Goal: Communication & Community: Answer question/provide support

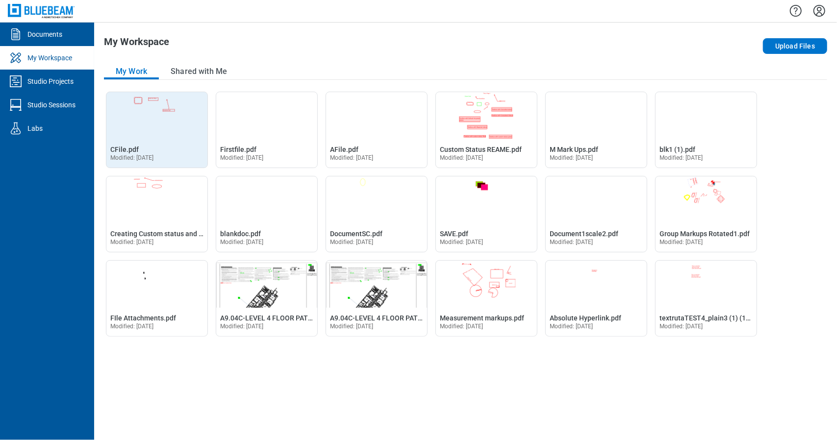
click at [179, 134] on img "Open CFile.pdf in Editor" at bounding box center [156, 115] width 101 height 47
click at [175, 121] on img "Open CFile.pdf in Editor" at bounding box center [156, 115] width 101 height 47
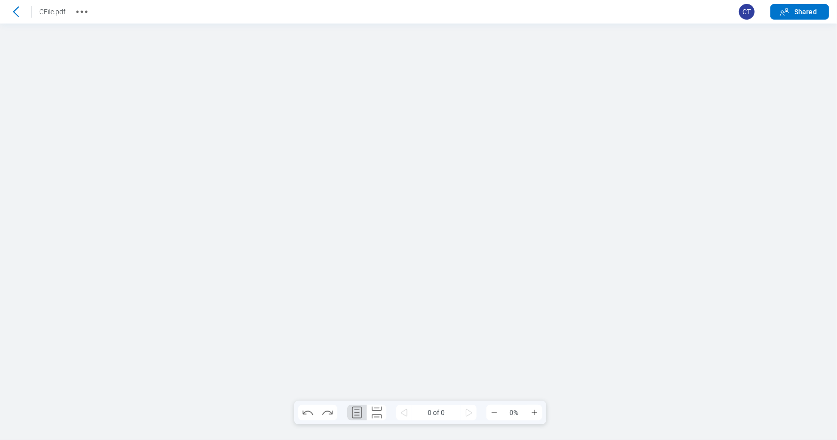
click at [654, 247] on div at bounding box center [418, 231] width 837 height 417
click at [555, 301] on div at bounding box center [417, 231] width 319 height 413
click at [401, 70] on div at bounding box center [417, 231] width 319 height 413
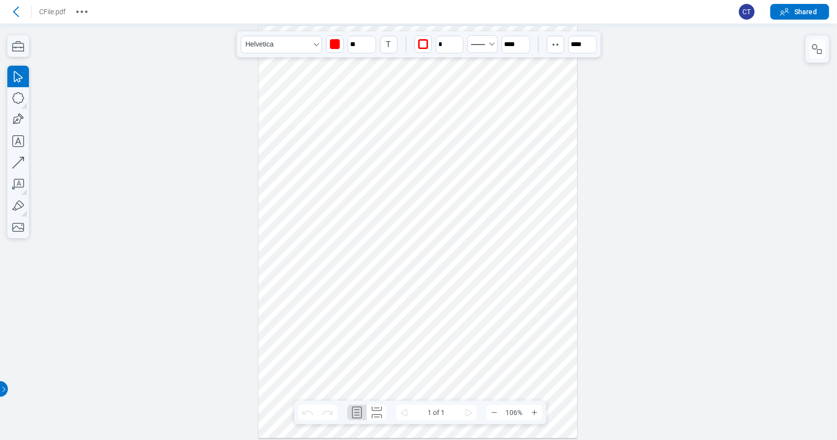
click at [483, 129] on div at bounding box center [417, 231] width 319 height 413
click at [515, 203] on div at bounding box center [417, 231] width 319 height 413
click at [424, 227] on div at bounding box center [417, 231] width 319 height 413
drag, startPoint x: 539, startPoint y: 286, endPoint x: 311, endPoint y: 282, distance: 228.0
click at [309, 284] on div at bounding box center [417, 231] width 319 height 413
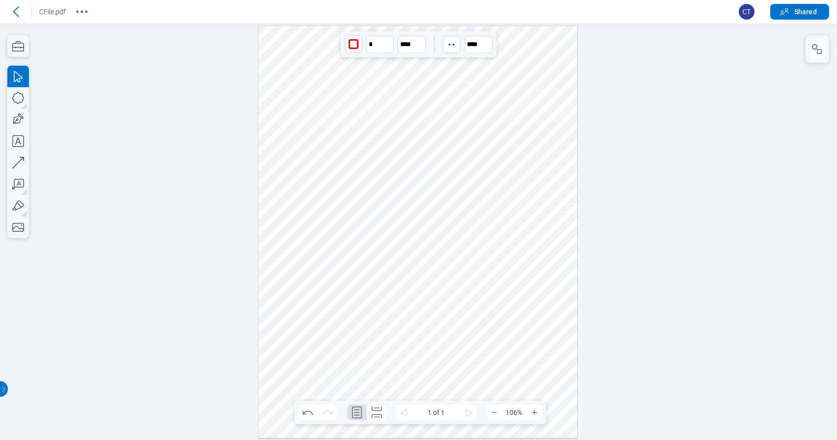
drag, startPoint x: 313, startPoint y: 86, endPoint x: 322, endPoint y: 160, distance: 74.0
click at [322, 160] on div at bounding box center [417, 231] width 319 height 413
drag, startPoint x: 418, startPoint y: 217, endPoint x: 345, endPoint y: 218, distance: 72.6
click at [345, 218] on div at bounding box center [417, 231] width 319 height 413
click at [391, 68] on div at bounding box center [417, 231] width 319 height 413
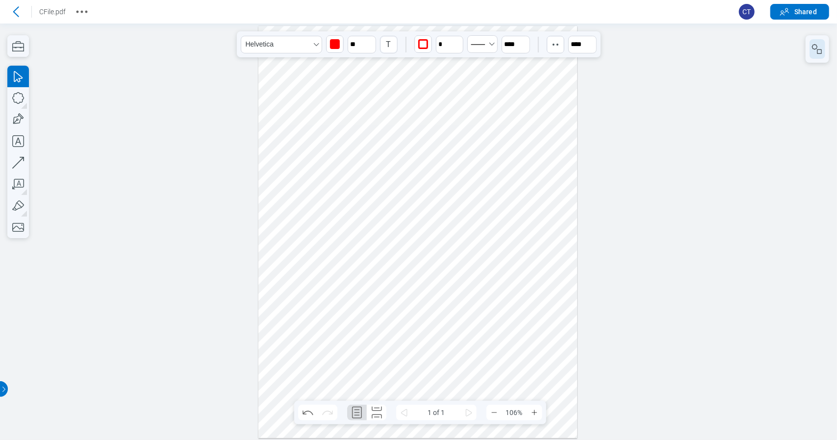
click at [815, 49] on icon "button" at bounding box center [814, 46] width 5 height 5
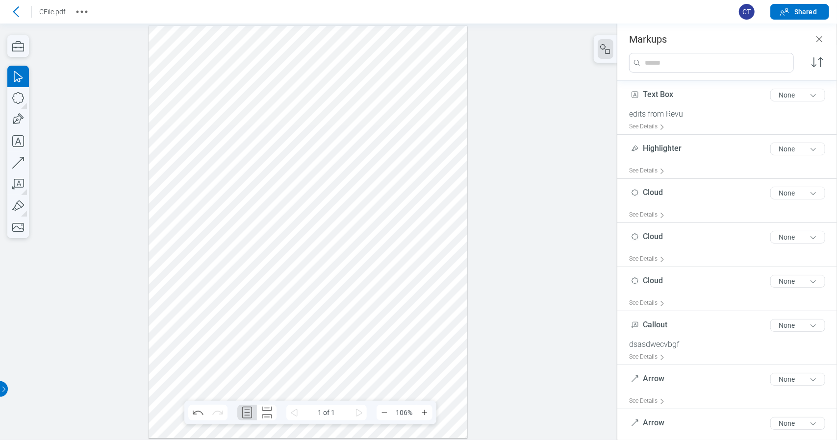
drag, startPoint x: 229, startPoint y: 234, endPoint x: 235, endPoint y: 233, distance: 5.4
click at [229, 233] on div at bounding box center [308, 231] width 319 height 413
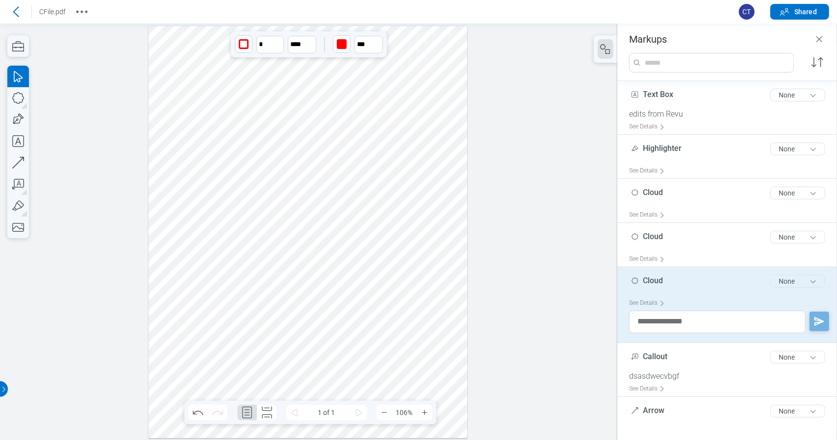
click at [803, 280] on button "None" at bounding box center [797, 281] width 55 height 13
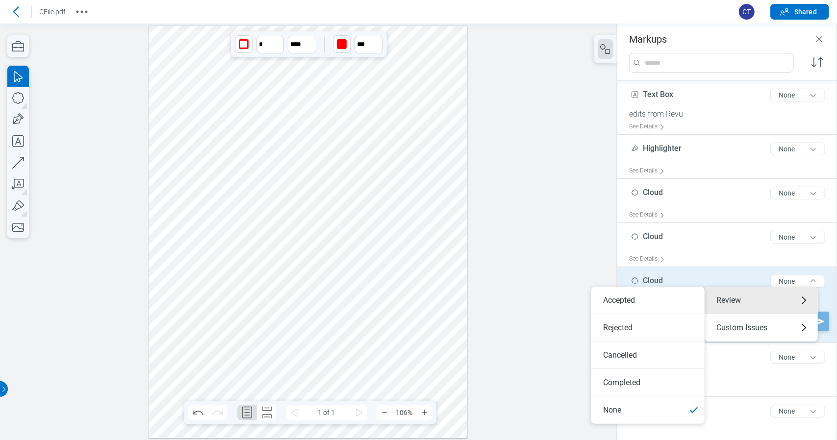
click at [671, 309] on li "Accepted" at bounding box center [647, 300] width 113 height 27
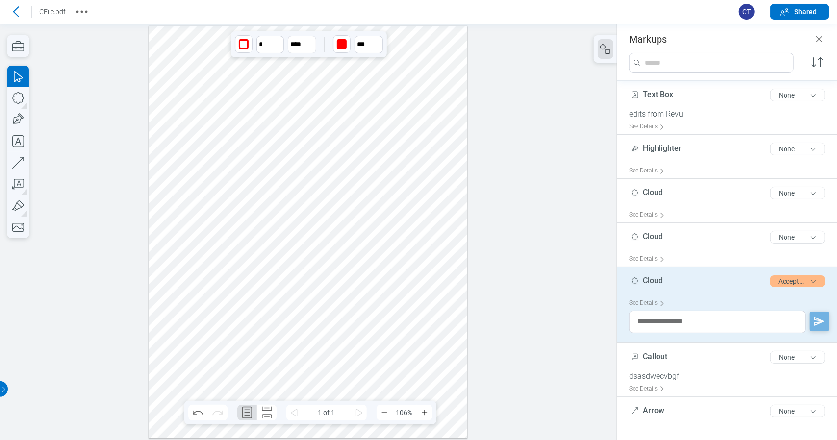
click at [221, 146] on div at bounding box center [308, 231] width 319 height 413
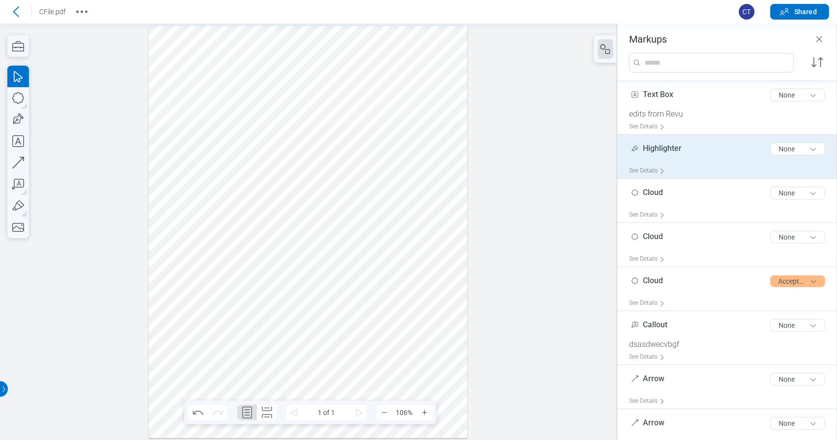
click at [684, 154] on div "Highlighter 11 of 300 characters None" at bounding box center [731, 151] width 204 height 25
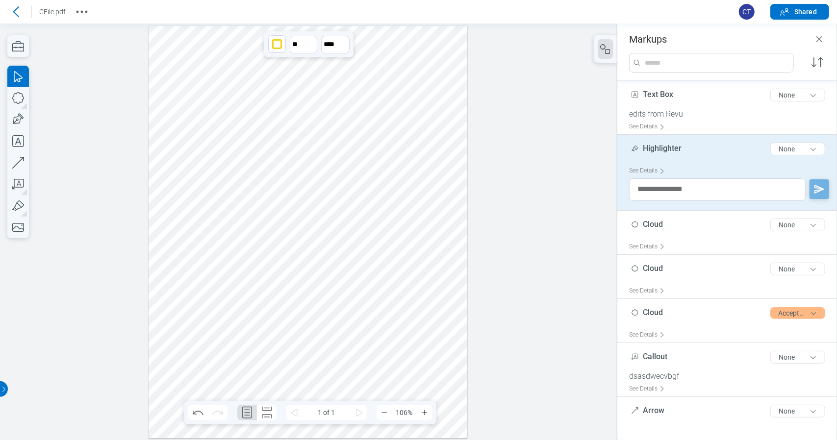
click at [813, 199] on div at bounding box center [729, 190] width 200 height 25
drag, startPoint x: 731, startPoint y: 194, endPoint x: 744, endPoint y: 187, distance: 15.1
click at [731, 194] on textarea at bounding box center [717, 189] width 177 height 23
type textarea "***"
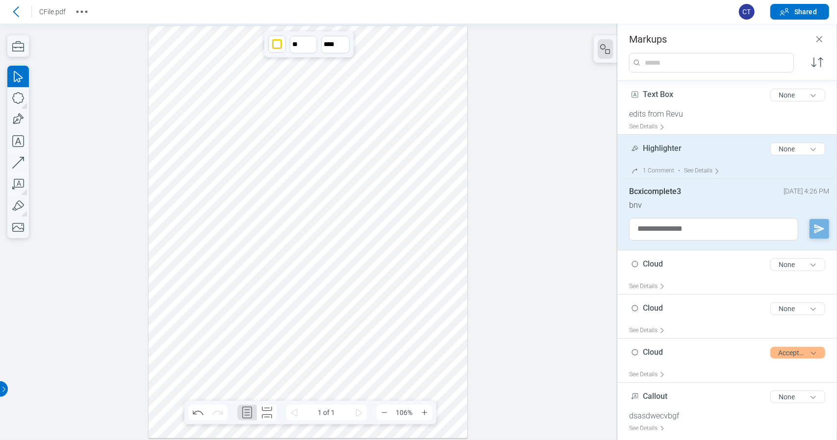
click at [771, 197] on div "Bcxicomplete3 August 14, 2025 at 4:26 PM" at bounding box center [729, 194] width 200 height 14
drag, startPoint x: 650, startPoint y: 218, endPoint x: 608, endPoint y: 152, distance: 78.1
click at [541, 132] on div at bounding box center [308, 231] width 617 height 417
click at [724, 230] on textarea at bounding box center [713, 229] width 169 height 23
click at [660, 175] on div "1 Comment • See Details" at bounding box center [676, 170] width 95 height 15
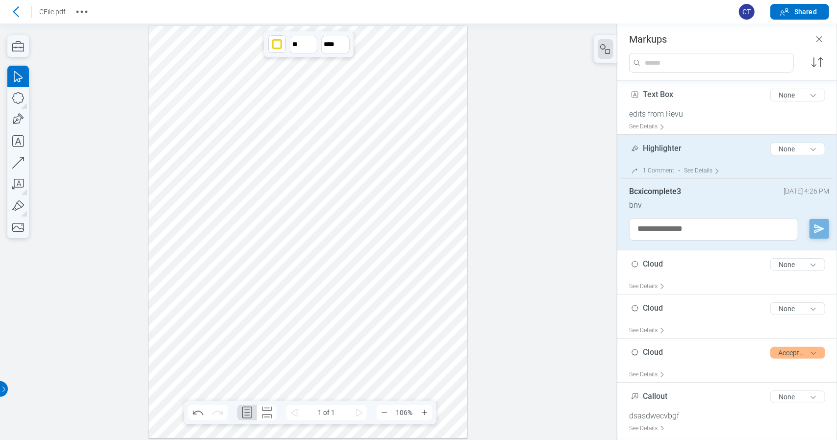
click at [668, 166] on div "1 Comment • See Details" at bounding box center [676, 170] width 95 height 15
click at [698, 168] on div "See Details" at bounding box center [704, 170] width 40 height 15
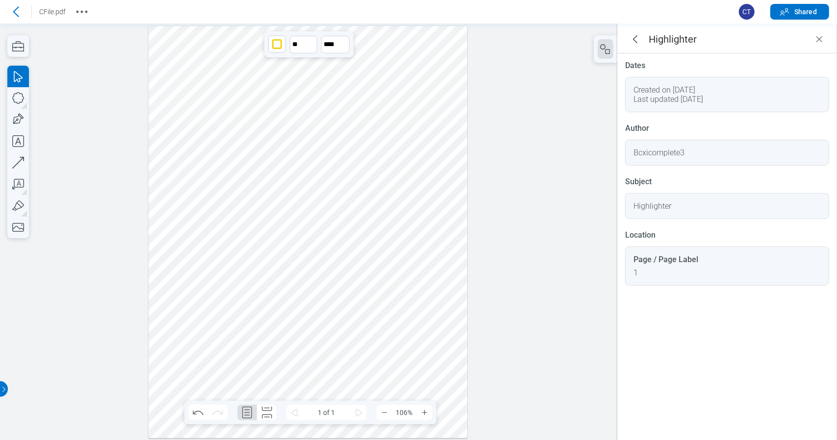
click at [430, 294] on div at bounding box center [308, 231] width 319 height 413
click at [809, 14] on span "Shared" at bounding box center [805, 12] width 23 height 10
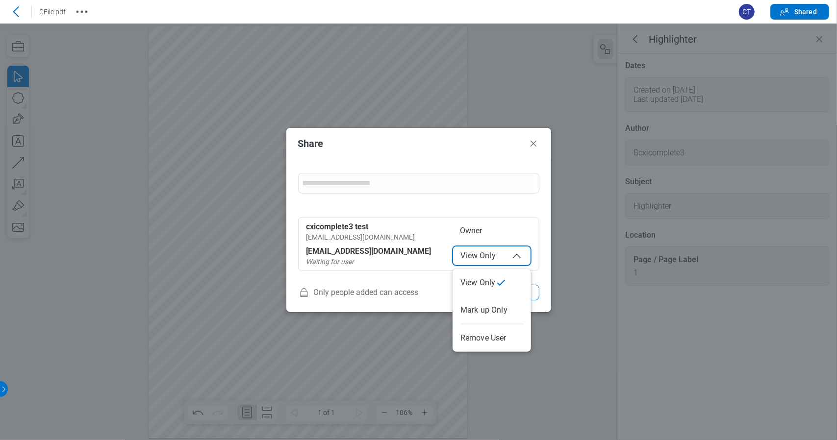
click at [519, 259] on icon "button" at bounding box center [517, 256] width 12 height 12
click at [535, 146] on icon "Close" at bounding box center [534, 144] width 6 height 6
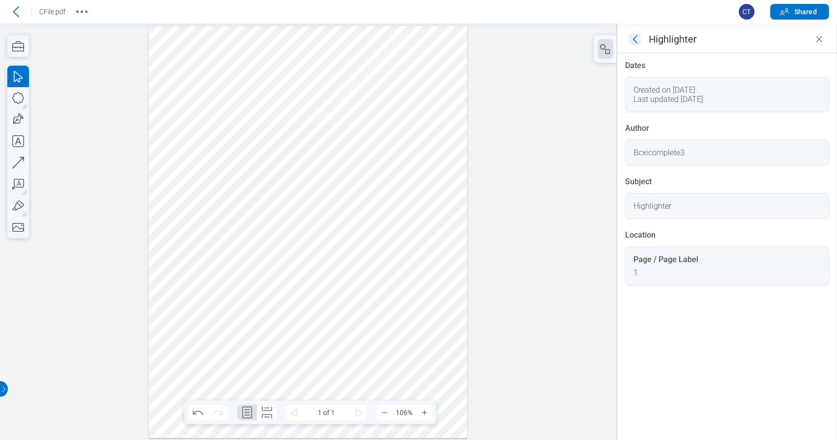
click at [639, 34] on icon "goBack" at bounding box center [635, 39] width 12 height 12
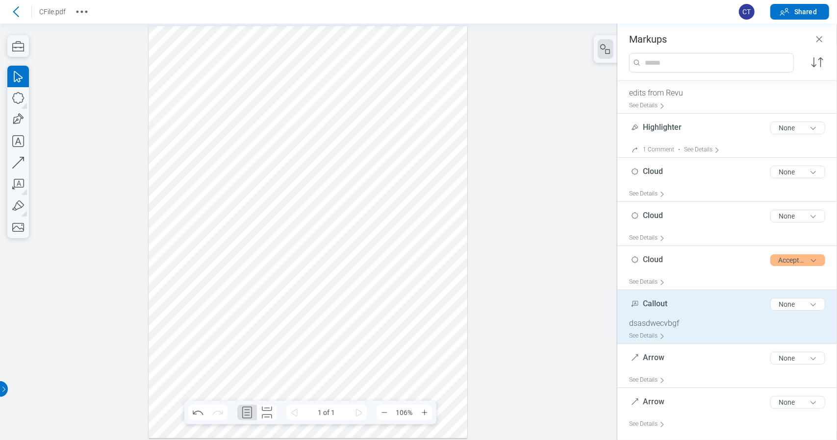
scroll to position [22, 0]
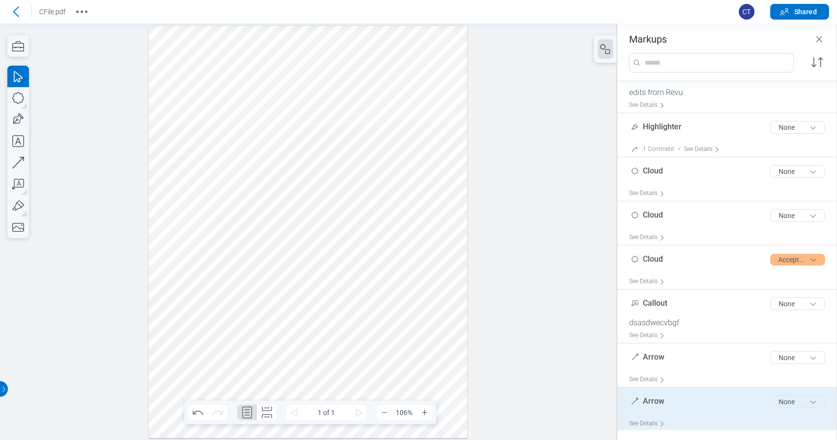
click at [773, 406] on button "None" at bounding box center [797, 402] width 55 height 13
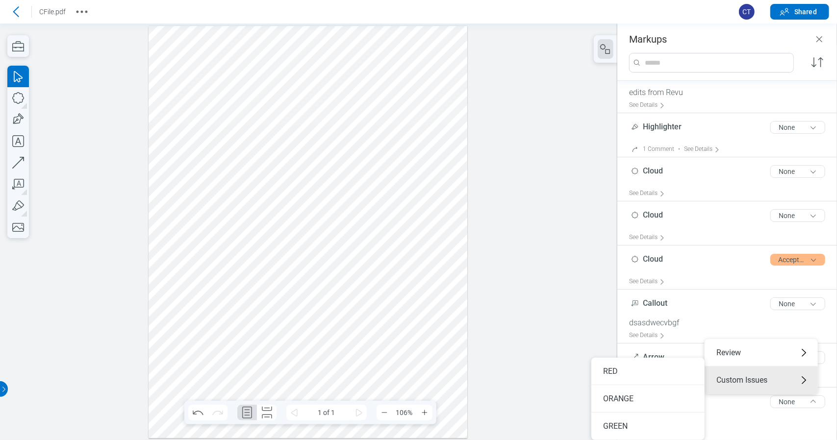
click at [604, 264] on div at bounding box center [308, 231] width 617 height 417
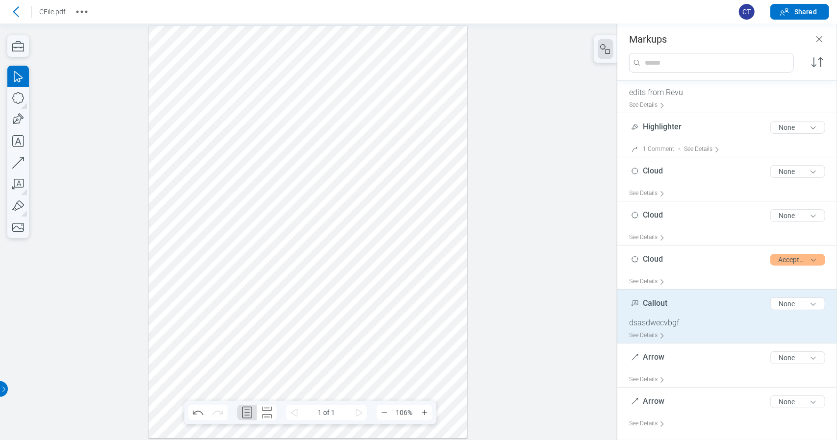
click at [656, 322] on div "dsasdwecvbgf" at bounding box center [731, 323] width 204 height 10
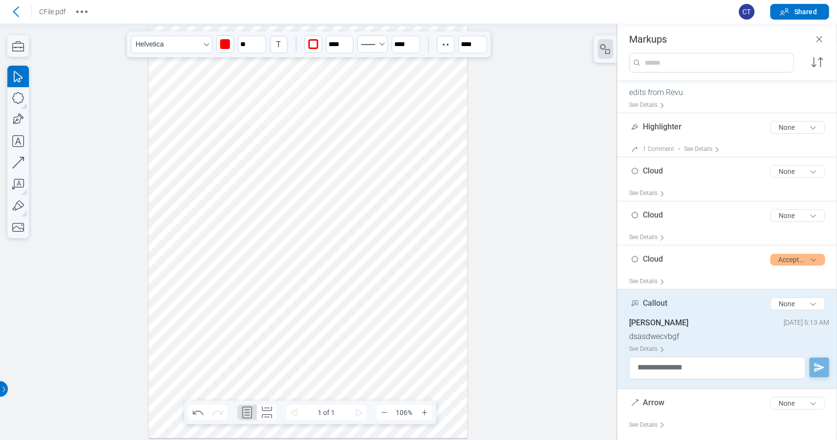
click at [671, 338] on div "dsasdwecvbgf" at bounding box center [729, 337] width 200 height 10
click at [655, 348] on div "See Details" at bounding box center [649, 349] width 40 height 15
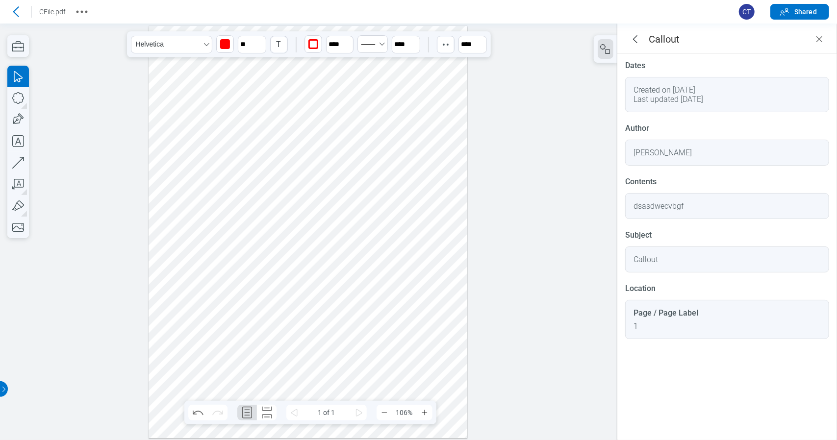
click at [680, 152] on div "Veerasai Eswar" at bounding box center [663, 152] width 58 height 9
drag, startPoint x: 691, startPoint y: 256, endPoint x: 721, endPoint y: 319, distance: 69.3
click at [721, 319] on div "Page / Page Label 1" at bounding box center [727, 319] width 204 height 39
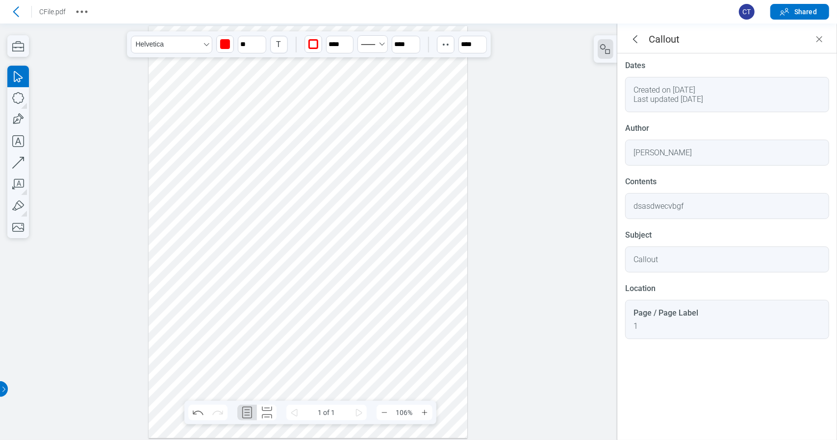
click at [700, 367] on div "Dates Created on May 13, 2025 Last updated May 13, 2025 Author Veerasai Eswar c…" at bounding box center [727, 245] width 220 height 385
click at [533, 189] on div at bounding box center [308, 231] width 617 height 417
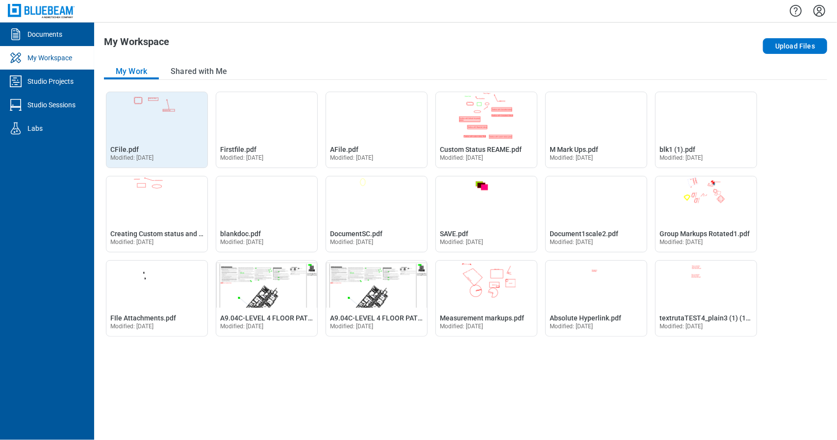
click at [166, 130] on img "Open CFile.pdf in Editor" at bounding box center [156, 115] width 101 height 47
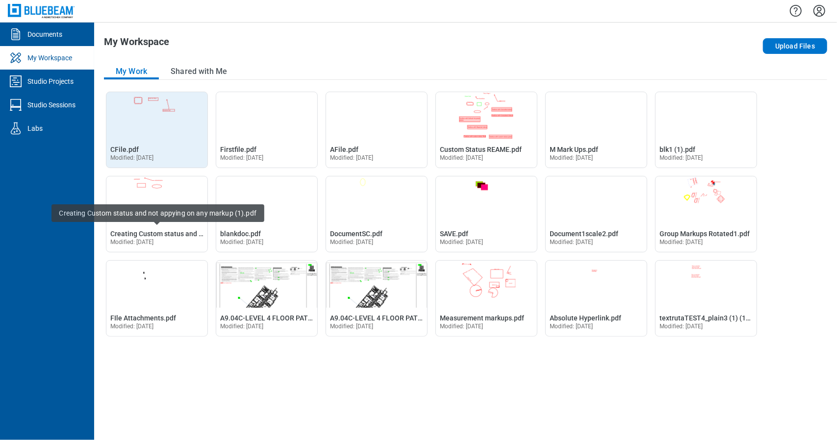
click at [156, 145] on div "Open CFile.pdf in Editor CFile.pdf Modified: Aug 14, 2025" at bounding box center [156, 152] width 101 height 29
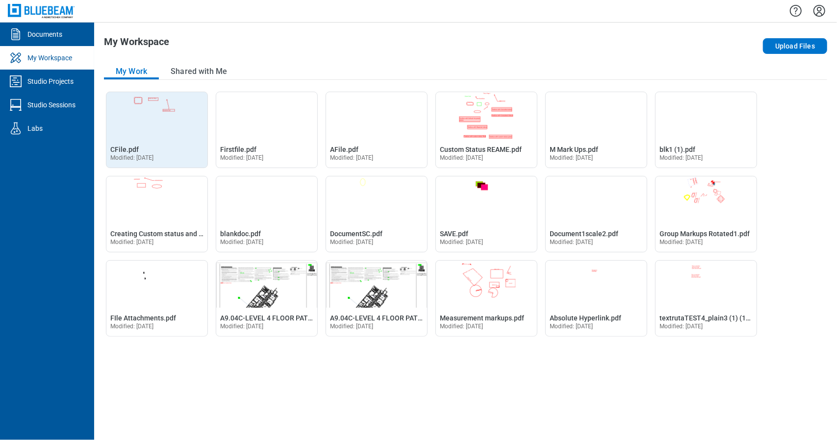
click at [143, 113] on img "Open CFile.pdf in Editor" at bounding box center [156, 115] width 101 height 47
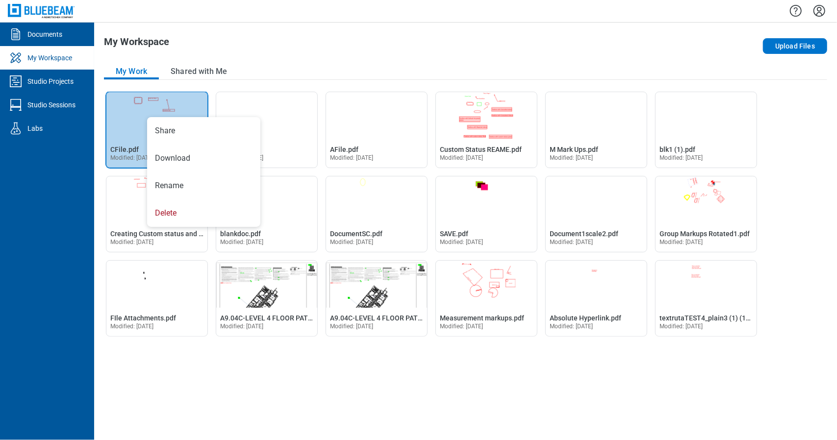
click at [106, 127] on img "Open CFile.pdf in Editor" at bounding box center [156, 115] width 101 height 47
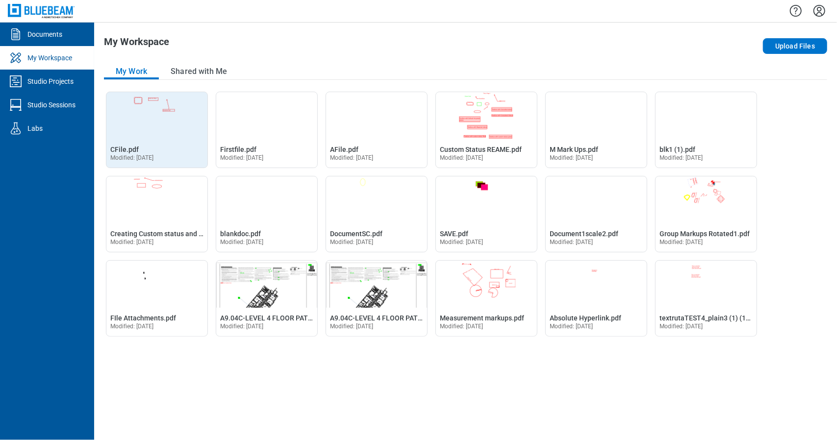
click at [106, 127] on img "Open CFile.pdf in Editor" at bounding box center [156, 115] width 101 height 47
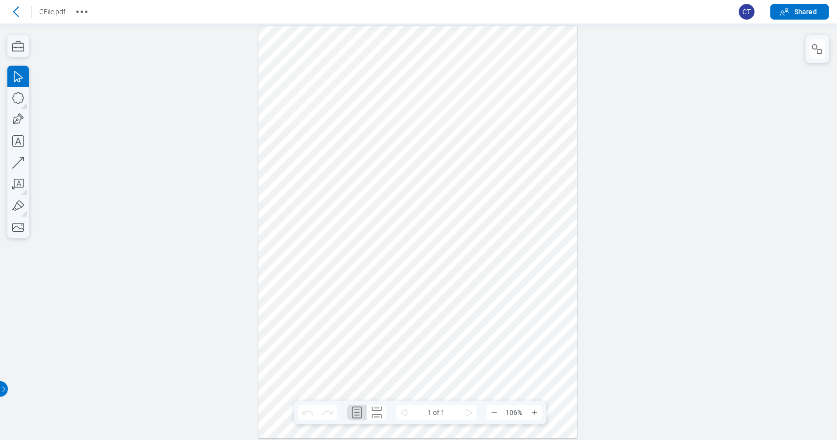
click at [519, 205] on div at bounding box center [417, 231] width 319 height 413
click at [820, 54] on rect "button" at bounding box center [819, 52] width 4 height 4
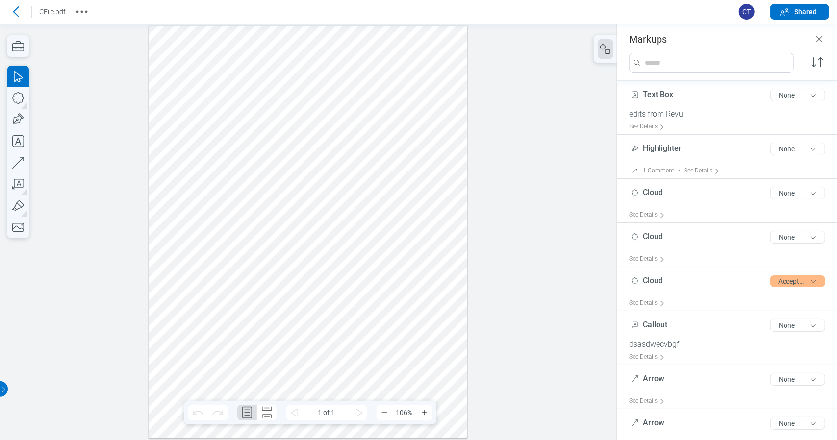
click at [414, 206] on div at bounding box center [308, 231] width 319 height 413
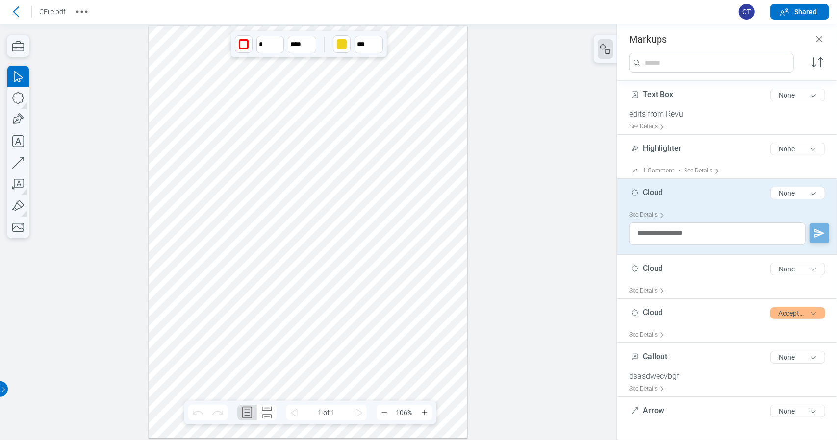
drag, startPoint x: 420, startPoint y: 214, endPoint x: 334, endPoint y: 223, distance: 85.8
click at [334, 223] on div at bounding box center [308, 231] width 319 height 413
click at [404, 293] on div at bounding box center [308, 231] width 319 height 413
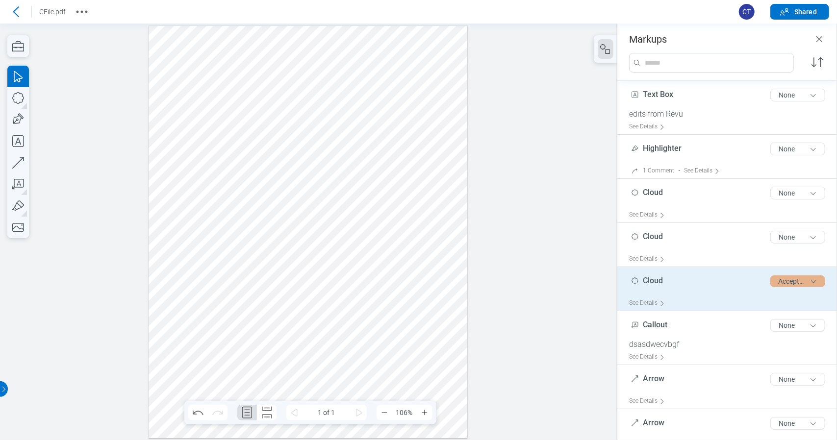
click at [800, 278] on button "Accepted" at bounding box center [797, 282] width 55 height 12
click at [764, 305] on div "See Details" at bounding box center [731, 303] width 204 height 15
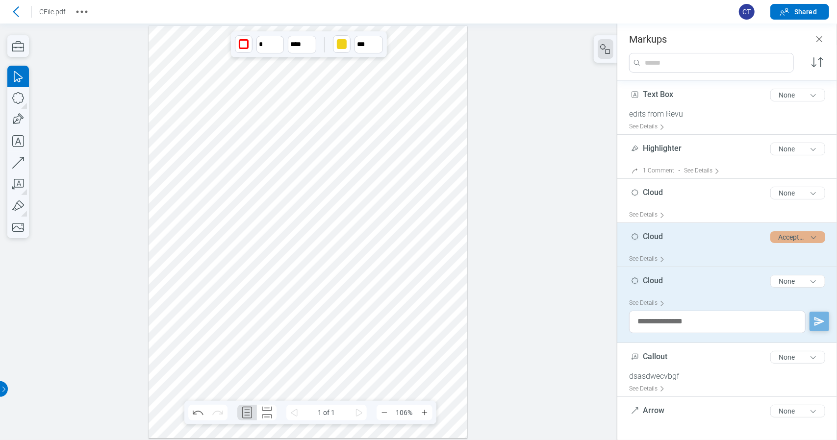
click at [788, 243] on div "Accepted" at bounding box center [797, 238] width 63 height 20
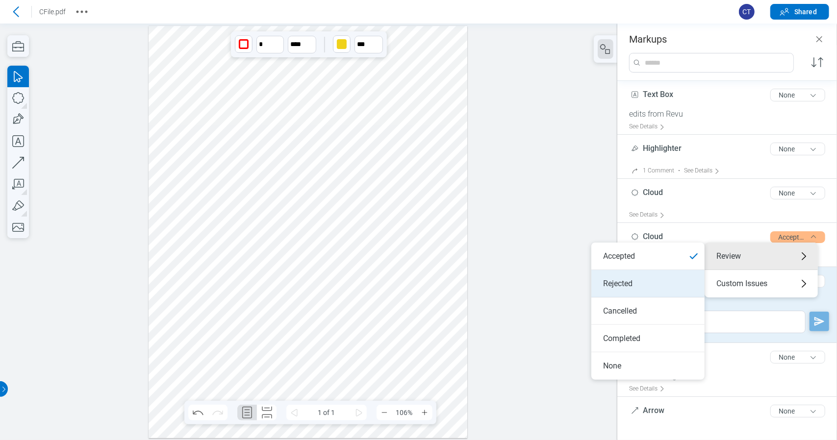
click at [683, 278] on li "Rejected" at bounding box center [647, 283] width 113 height 27
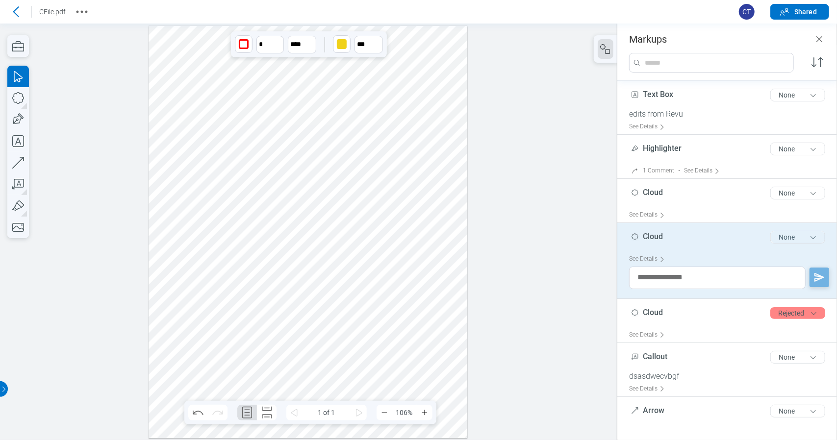
click at [791, 236] on button "None" at bounding box center [797, 237] width 55 height 13
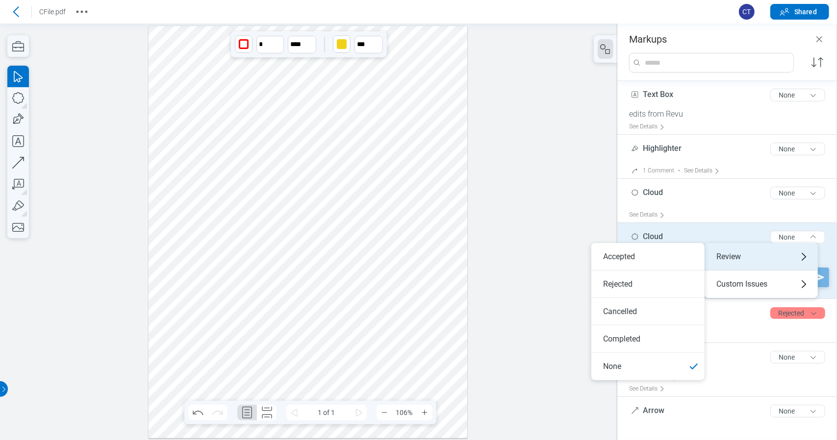
click at [746, 258] on div "Review" at bounding box center [761, 256] width 113 height 27
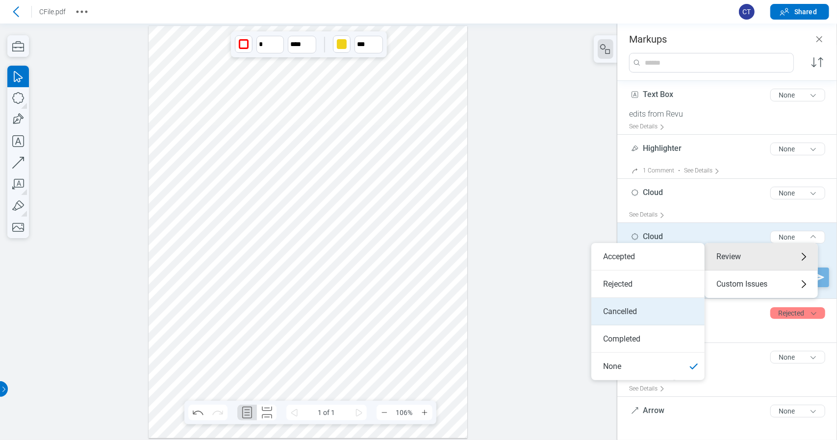
click at [649, 310] on li "Cancelled" at bounding box center [647, 311] width 113 height 27
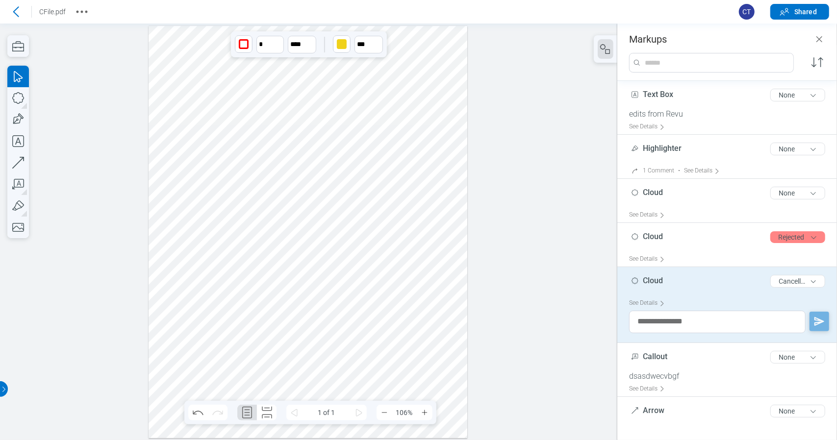
click at [588, 331] on div at bounding box center [308, 231] width 617 height 417
click at [699, 326] on textarea at bounding box center [717, 322] width 177 height 23
type textarea "*****"
click at [813, 320] on polygon "button" at bounding box center [819, 322] width 12 height 12
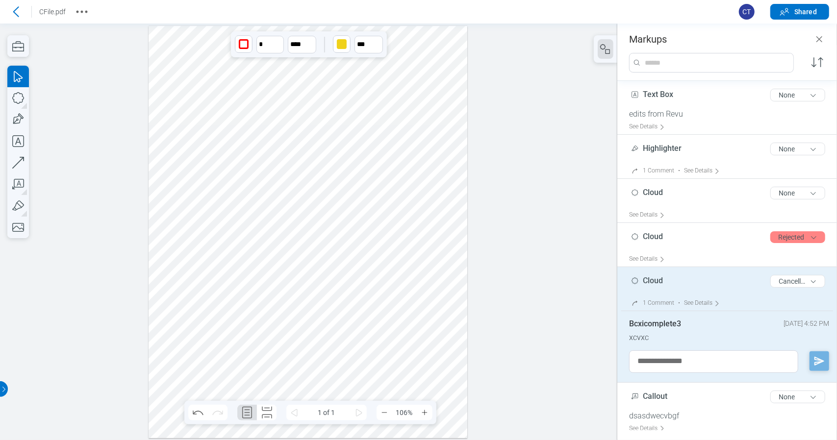
click at [666, 344] on div "Bcxicomplete3 August 14, 2025 at 4:52 PM xcvxc" at bounding box center [731, 331] width 204 height 40
click at [650, 323] on div "Bcxicomplete3" at bounding box center [655, 324] width 52 height 10
click at [656, 324] on div "Bcxicomplete3" at bounding box center [655, 324] width 52 height 10
click at [694, 299] on div "See Details" at bounding box center [704, 303] width 40 height 15
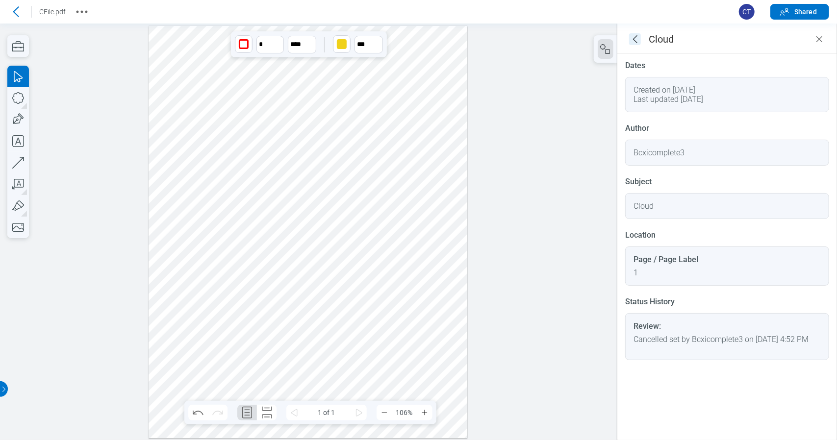
drag, startPoint x: 630, startPoint y: 40, endPoint x: 560, endPoint y: 199, distance: 173.3
click at [630, 40] on icon "goBack" at bounding box center [635, 39] width 12 height 12
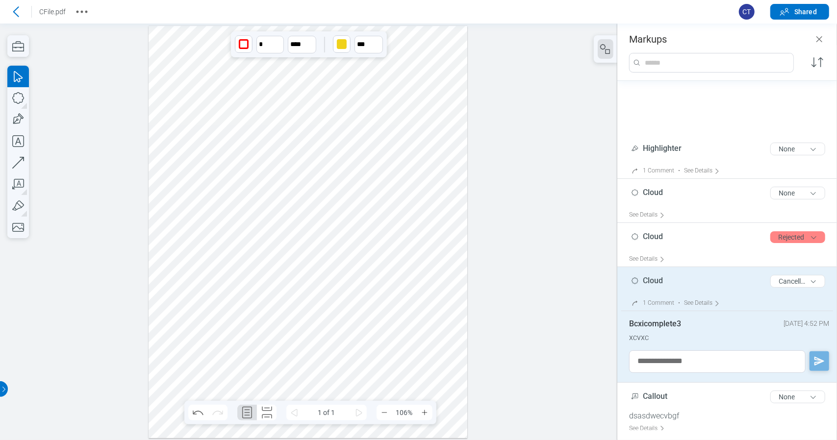
scroll to position [93, 0]
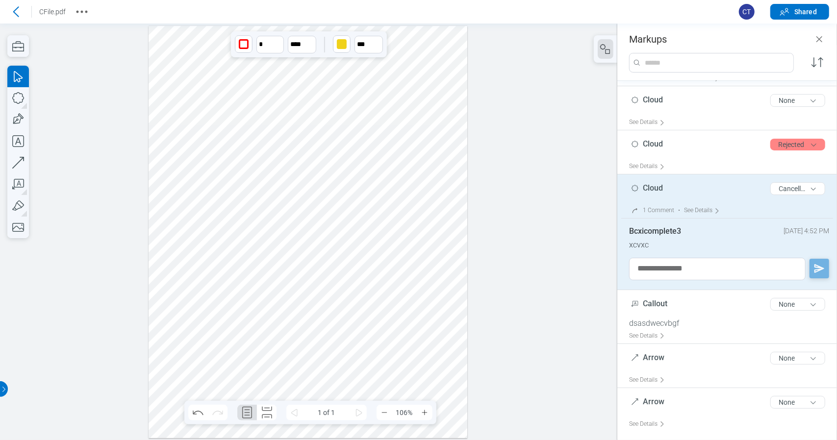
click at [503, 403] on div at bounding box center [308, 231] width 617 height 417
drag, startPoint x: 809, startPoint y: 30, endPoint x: 817, endPoint y: 39, distance: 12.1
click at [809, 30] on header "Markups" at bounding box center [727, 35] width 220 height 22
click at [817, 39] on icon "Close" at bounding box center [819, 39] width 12 height 12
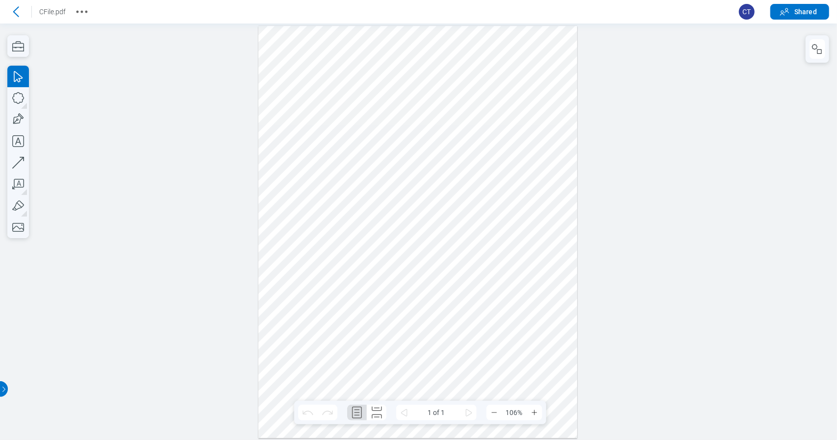
click at [447, 210] on div at bounding box center [417, 231] width 319 height 413
click at [442, 217] on div at bounding box center [417, 231] width 319 height 413
click at [814, 53] on icon "button" at bounding box center [817, 49] width 12 height 12
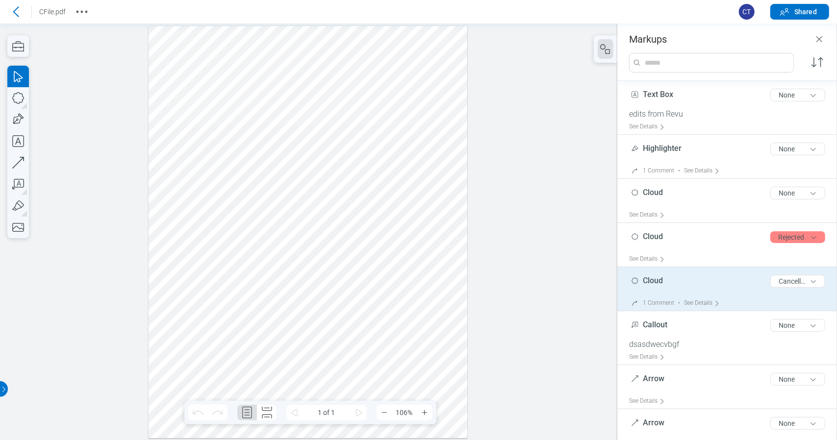
click at [657, 303] on div "1 Comment" at bounding box center [658, 303] width 31 height 7
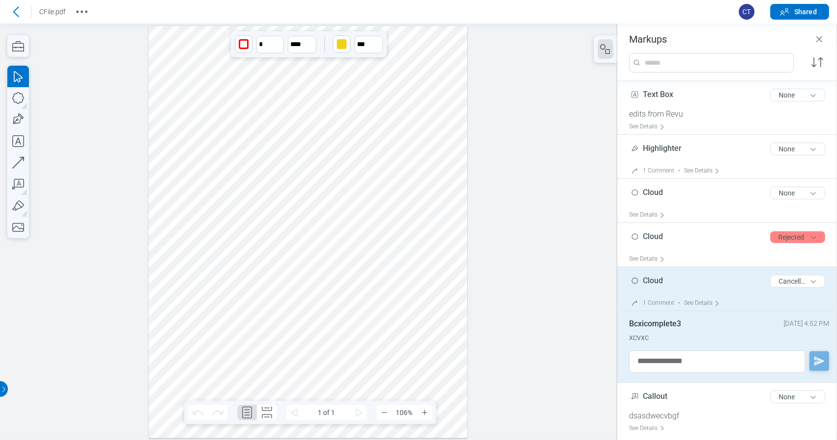
drag, startPoint x: 626, startPoint y: 326, endPoint x: 642, endPoint y: 327, distance: 16.2
click at [628, 326] on div "Cloud 5 of 300 characters Cancelled 1 Comment • See Details Bcxicomplete3 [DATE…" at bounding box center [727, 325] width 220 height 116
click at [667, 361] on textarea at bounding box center [717, 362] width 177 height 23
